Goal: Navigation & Orientation: Find specific page/section

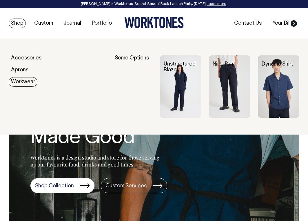
click at [25, 81] on link "Workwear" at bounding box center [23, 82] width 29 height 10
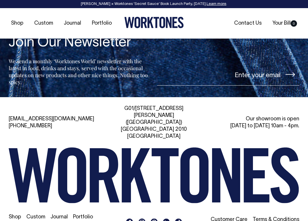
scroll to position [598, 0]
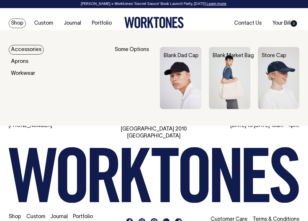
click at [232, 67] on img at bounding box center [229, 78] width 41 height 62
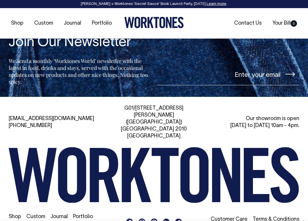
scroll to position [864, 0]
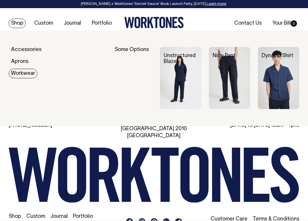
click at [21, 74] on link "Workwear" at bounding box center [23, 74] width 29 height 10
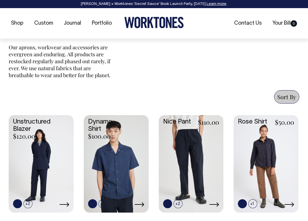
click at [45, 184] on link at bounding box center [41, 163] width 65 height 96
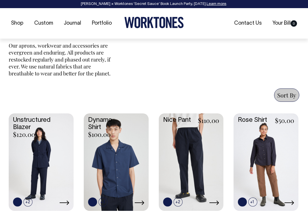
scroll to position [223, 0]
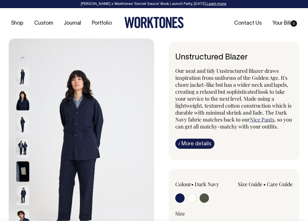
click at [24, 195] on img at bounding box center [22, 195] width 13 height 20
